Goal: Transaction & Acquisition: Purchase product/service

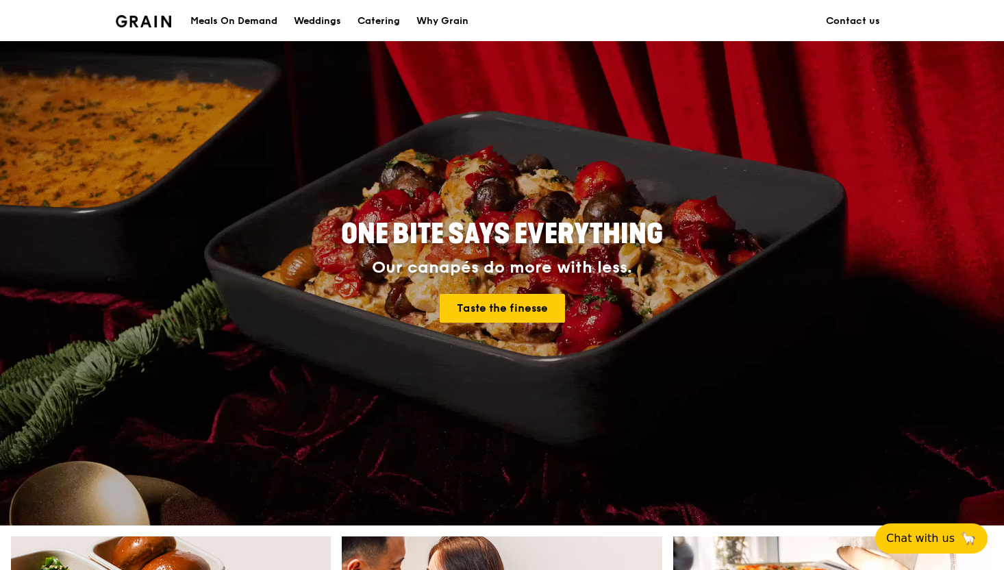
scroll to position [49, 0]
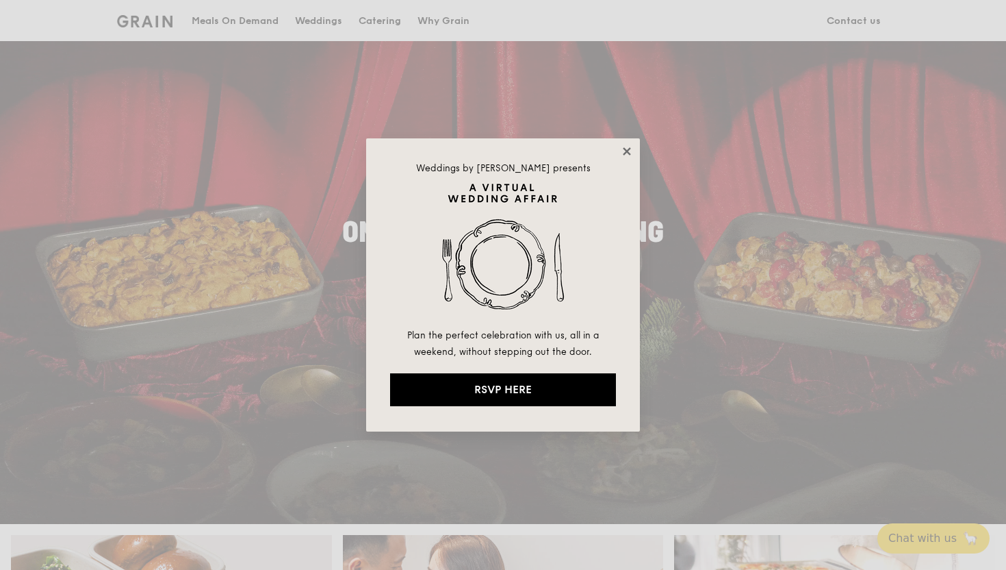
click at [626, 155] on icon at bounding box center [627, 151] width 12 height 12
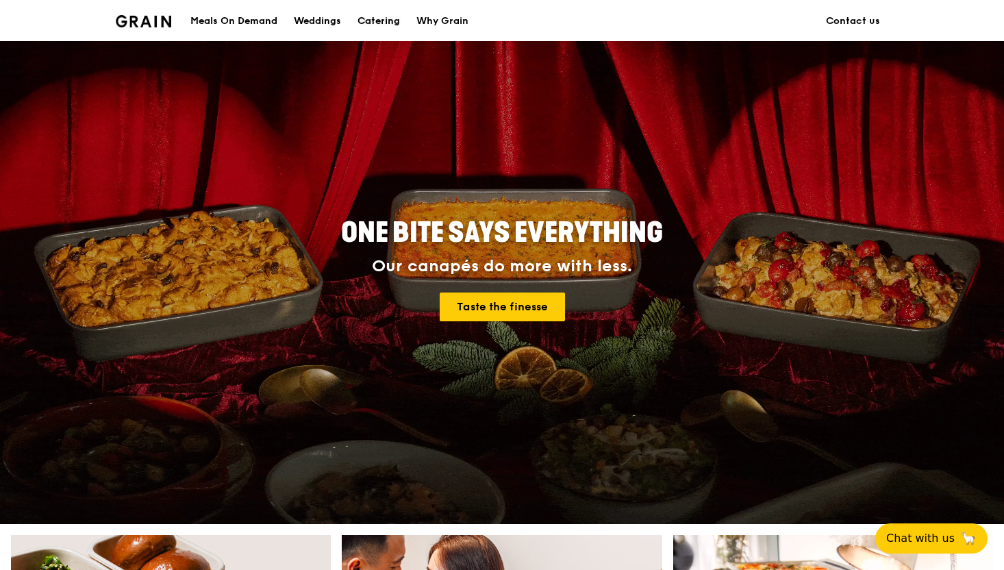
click at [376, 36] on div "Catering" at bounding box center [378, 21] width 42 height 41
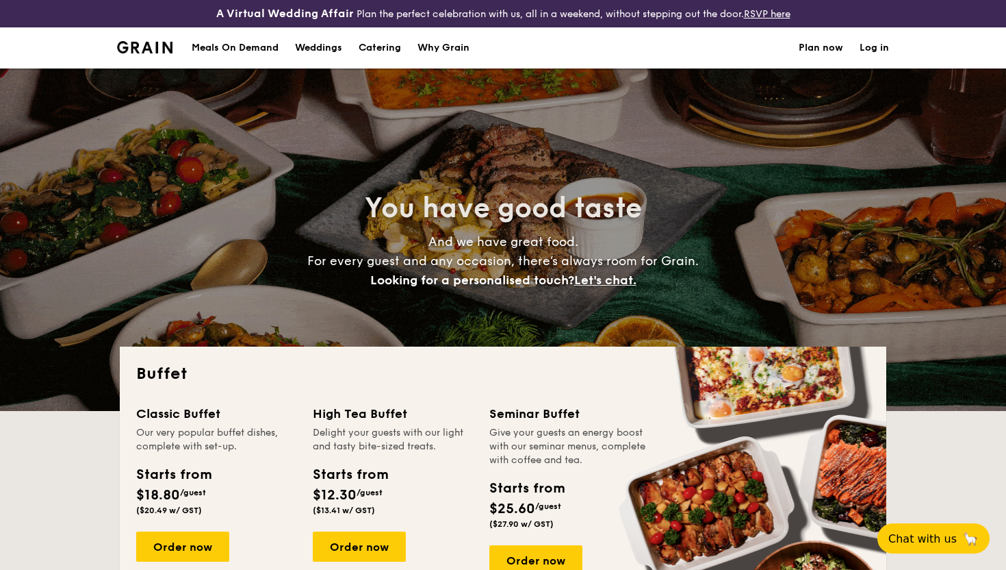
select select
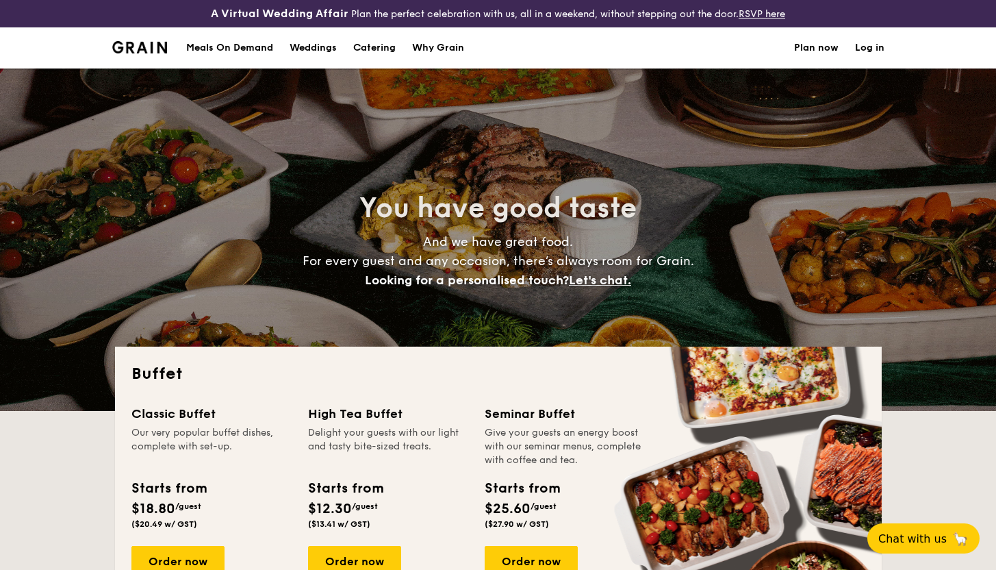
click at [385, 54] on h1 "Catering" at bounding box center [374, 47] width 42 height 41
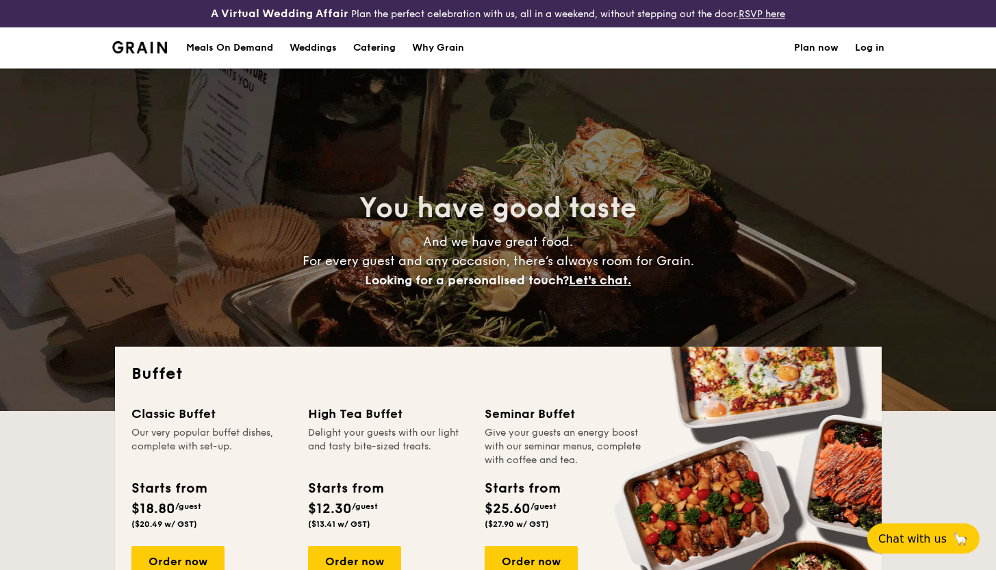
click at [377, 44] on h1 "Catering" at bounding box center [374, 47] width 42 height 41
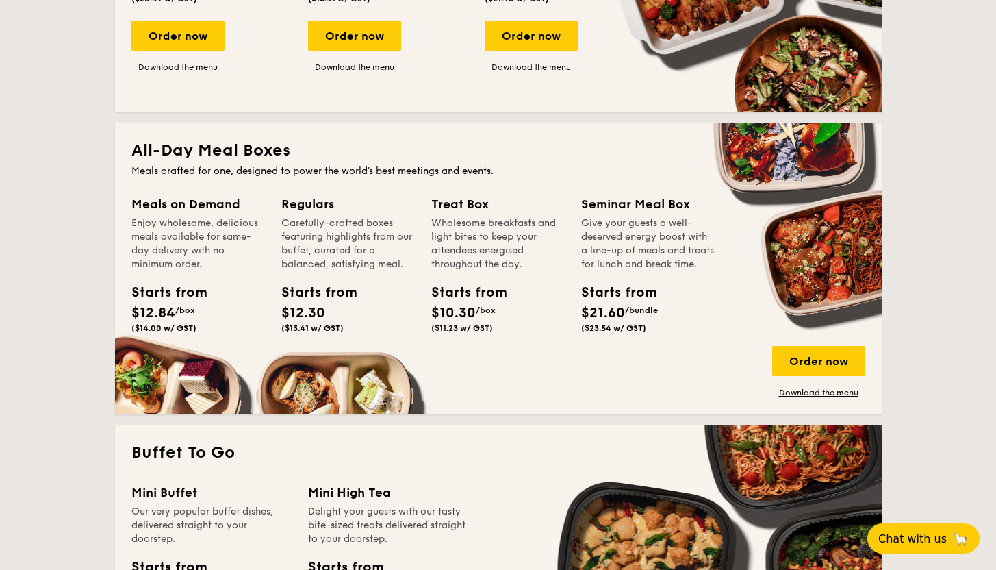
scroll to position [599, 0]
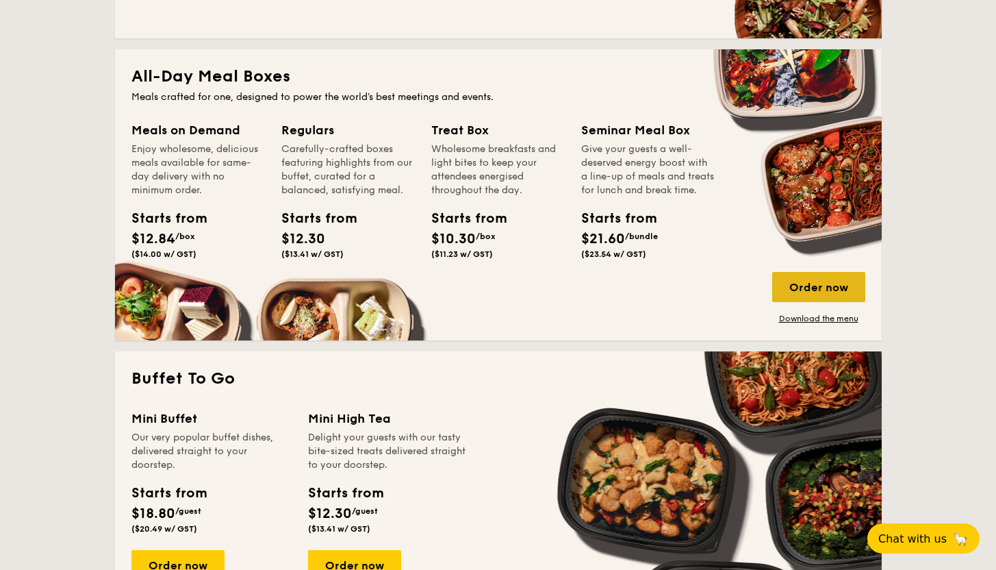
click at [836, 295] on div "Order now" at bounding box center [818, 287] width 93 height 30
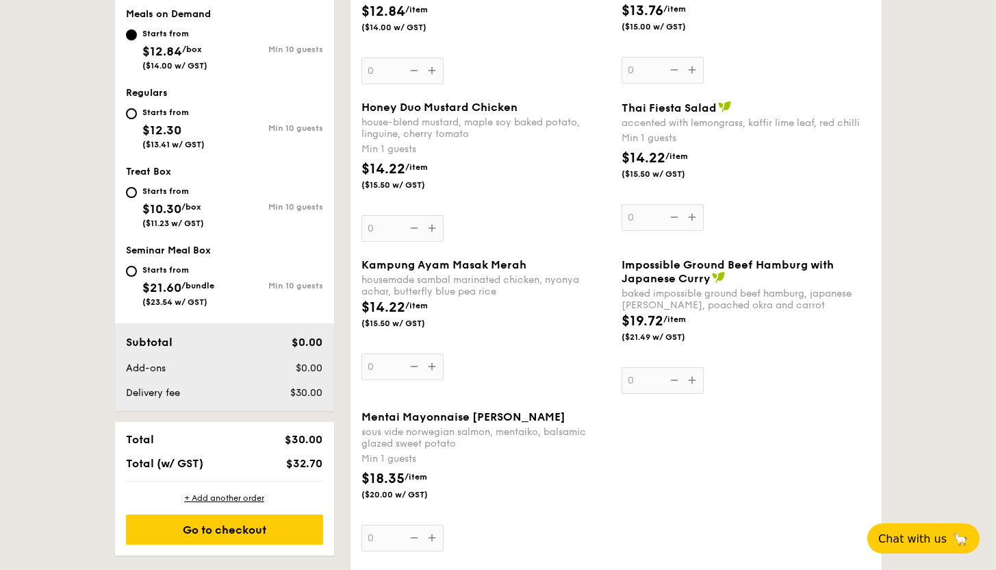
scroll to position [576, 0]
